Goal: Find specific page/section: Find specific page/section

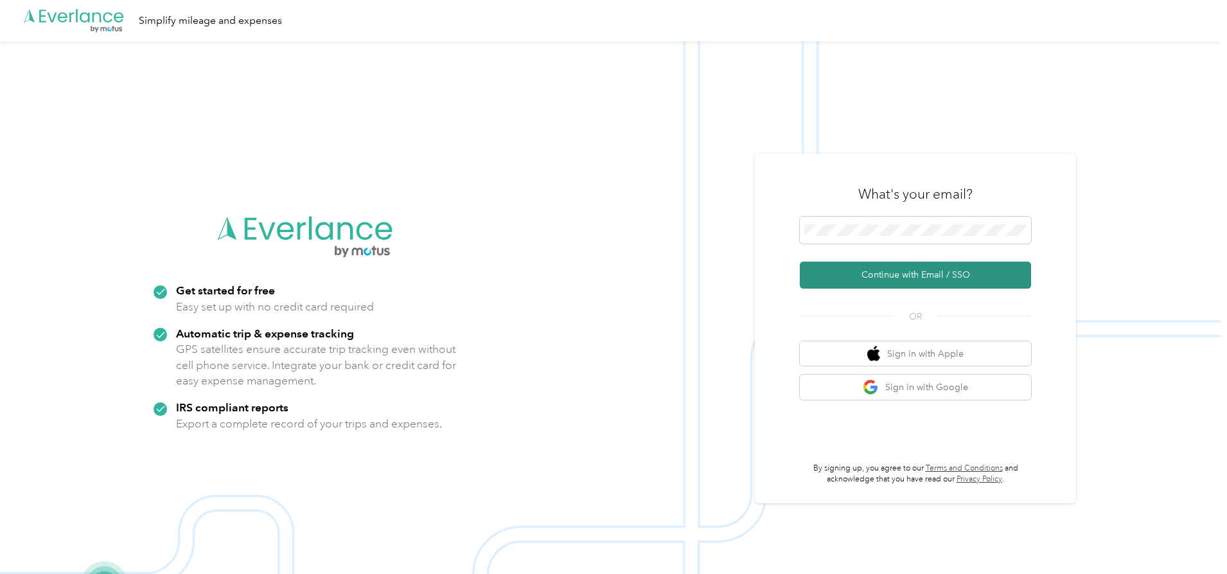
click at [886, 267] on button "Continue with Email / SSO" at bounding box center [915, 274] width 231 height 27
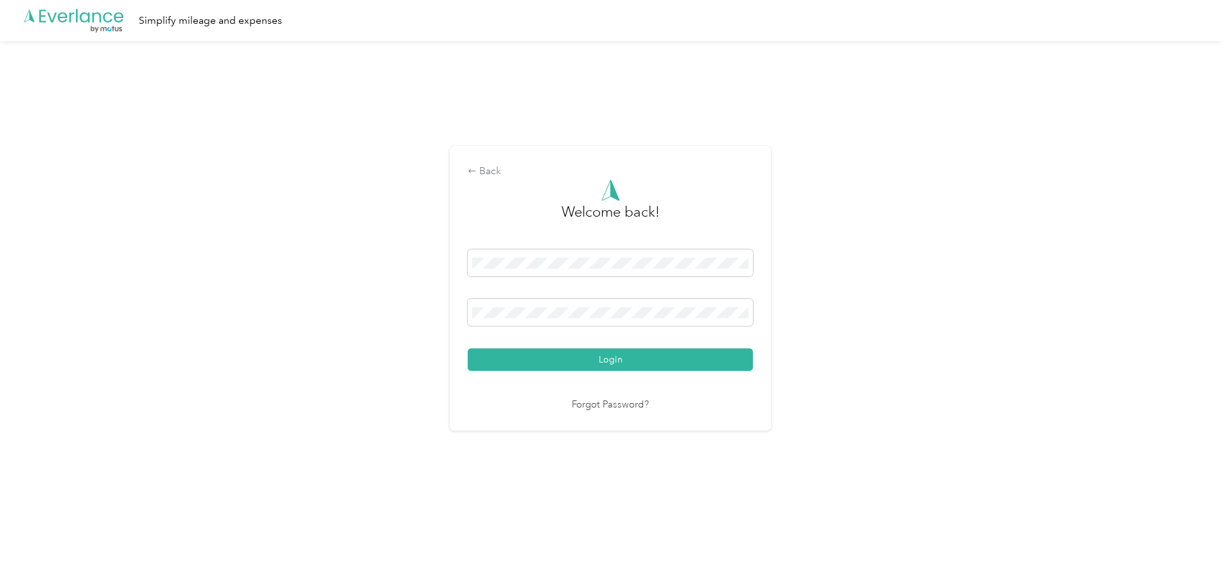
click at [530, 358] on button "Login" at bounding box center [610, 359] width 285 height 22
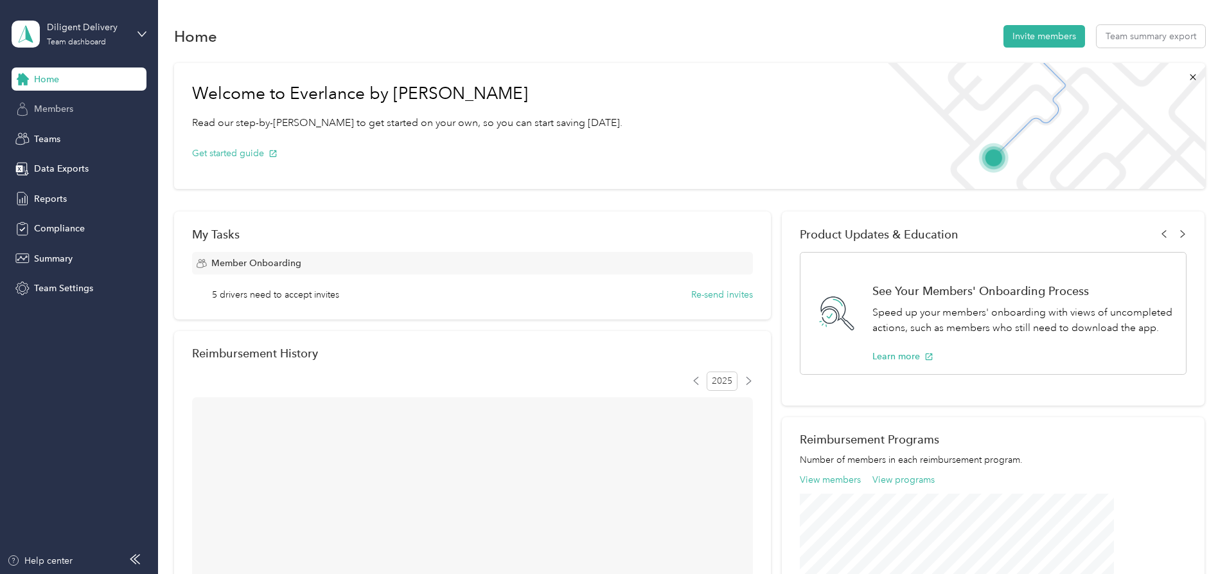
click at [42, 110] on span "Members" at bounding box center [53, 108] width 39 height 13
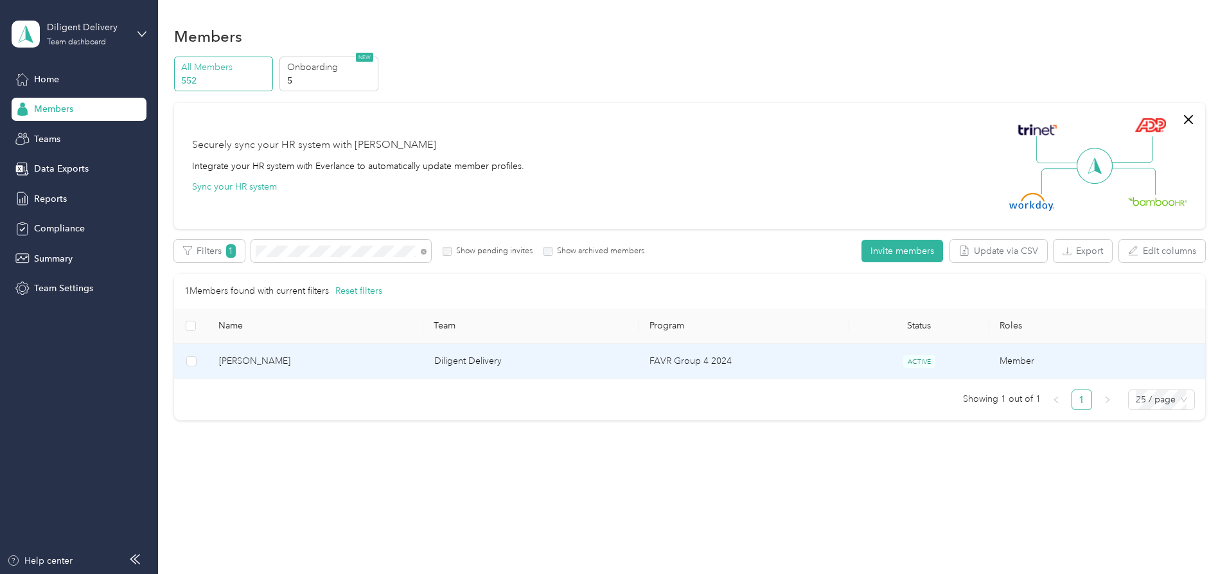
click at [699, 363] on td "FAVR Group 4 2024" at bounding box center [744, 361] width 210 height 35
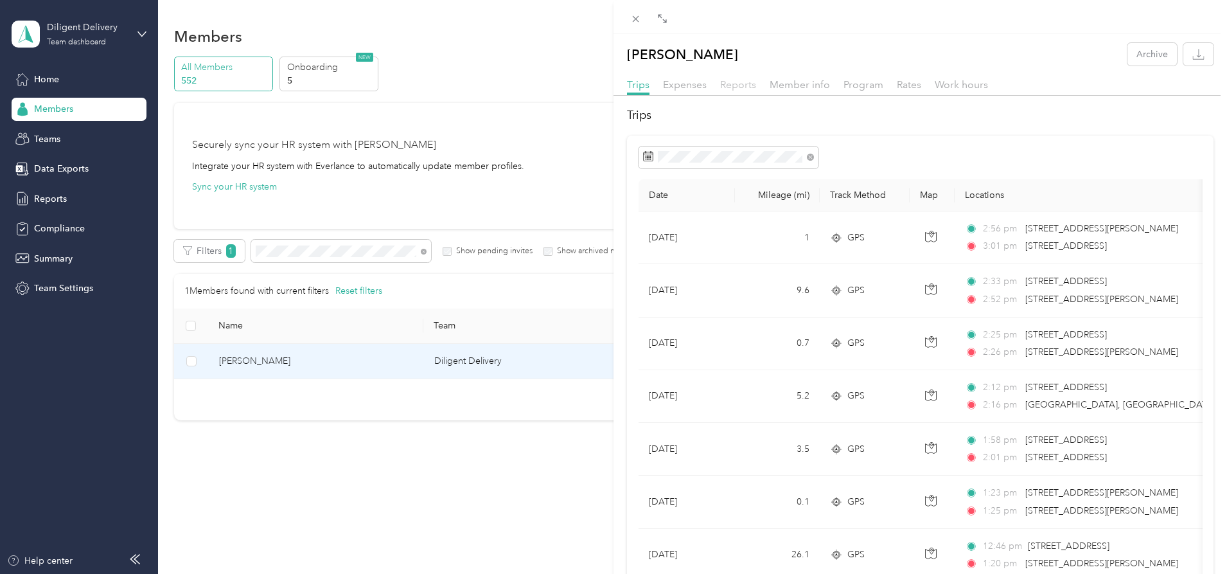
click at [733, 89] on span "Reports" at bounding box center [738, 84] width 36 height 12
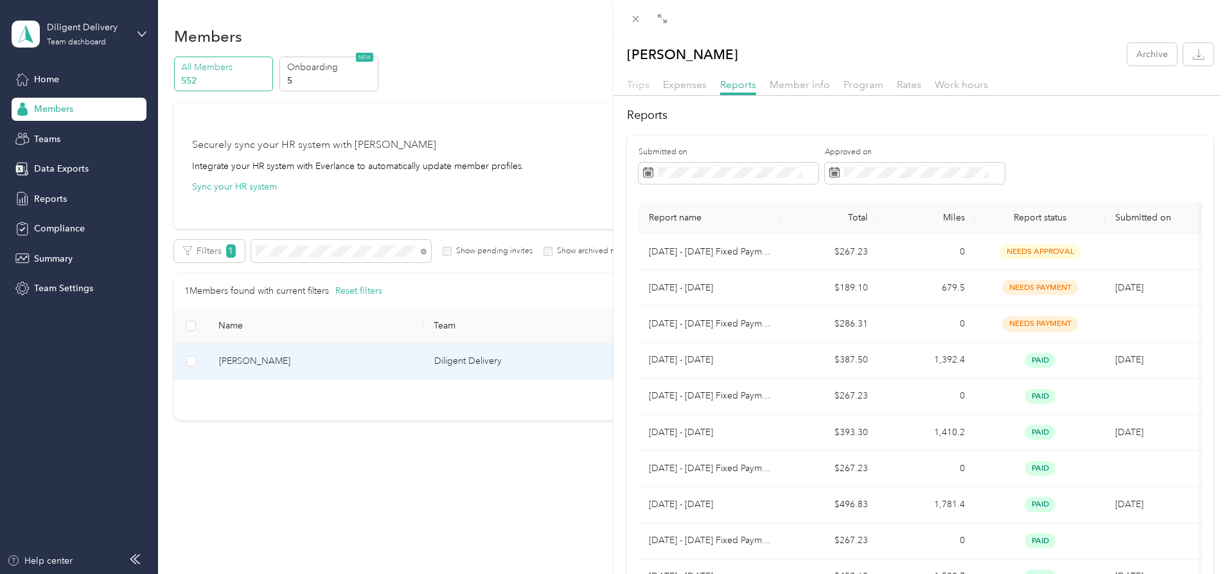
click at [641, 85] on span "Trips" at bounding box center [638, 84] width 22 height 12
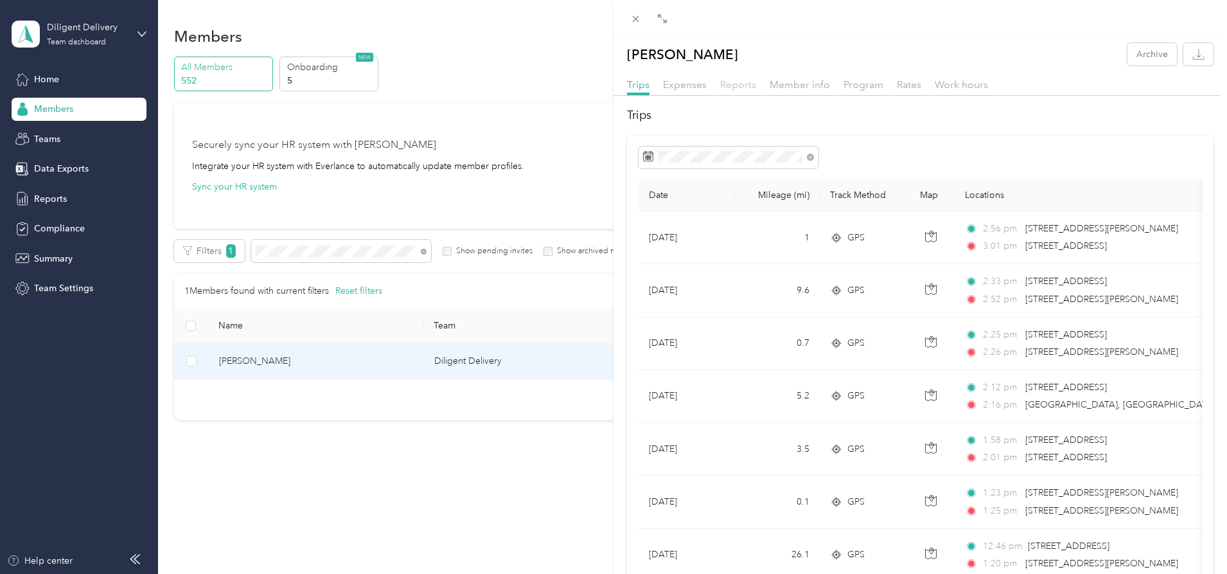
click at [735, 88] on span "Reports" at bounding box center [738, 84] width 36 height 12
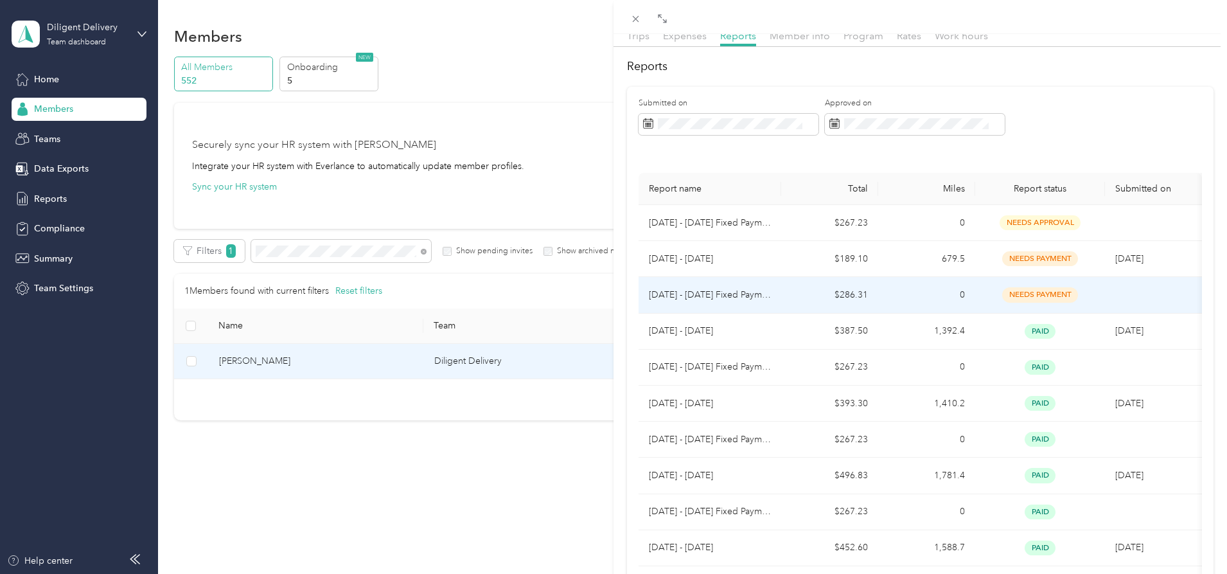
scroll to position [64, 0]
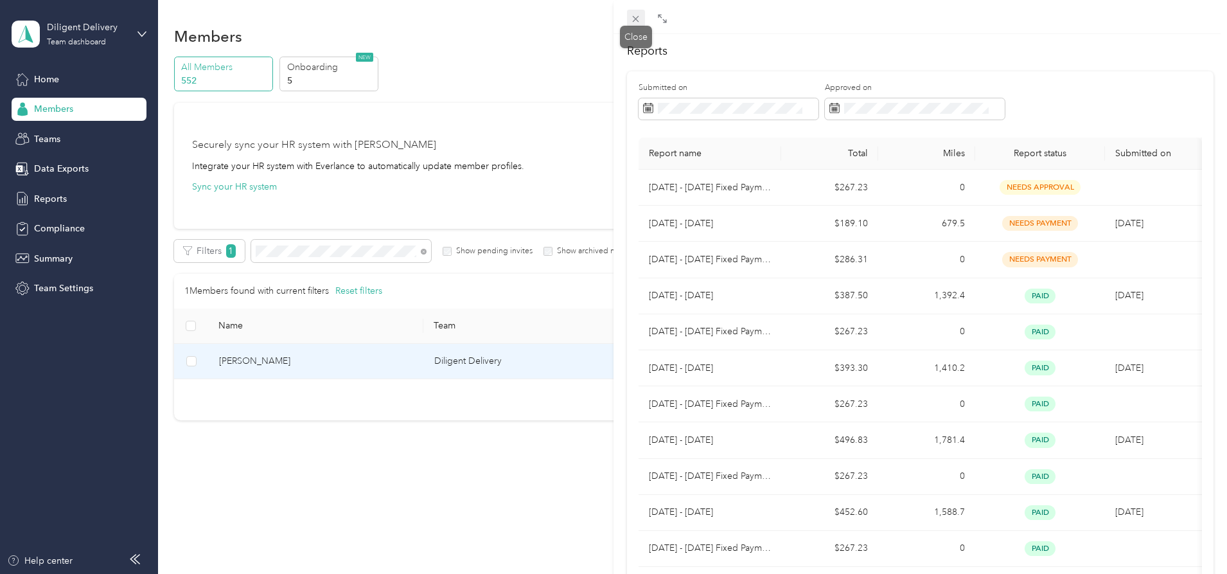
click at [634, 21] on icon at bounding box center [636, 19] width 6 height 6
